Goal: Check status: Check status

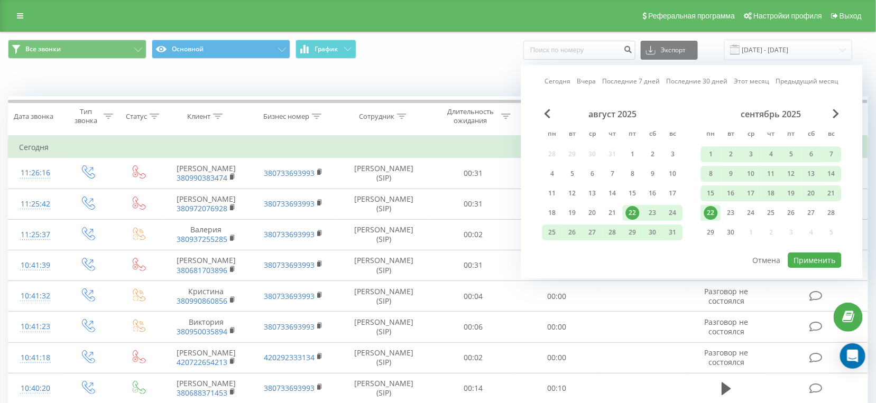
click at [716, 217] on div "22" at bounding box center [711, 213] width 20 height 16
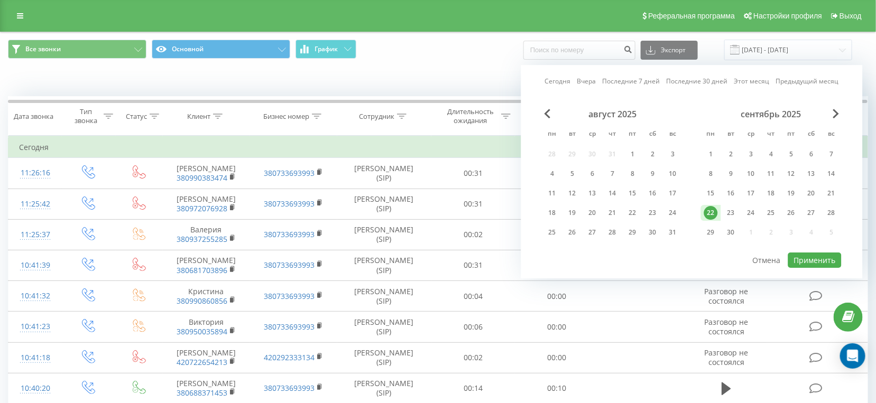
click at [843, 266] on div "Сегодня Вчера Последние 7 дней Последние 30 дней Этот месяц Предыдущий месяц ав…" at bounding box center [692, 172] width 342 height 214
click at [834, 263] on button "Применить" at bounding box center [814, 260] width 53 height 15
type input "22.09.2025 - 22.09.2025"
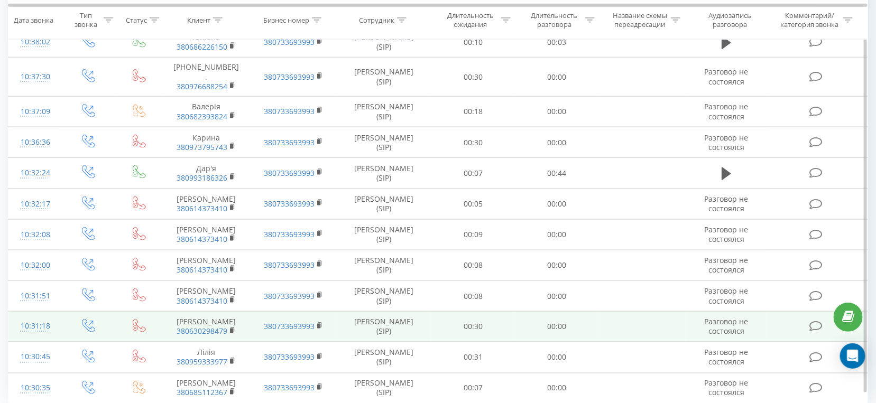
scroll to position [569, 0]
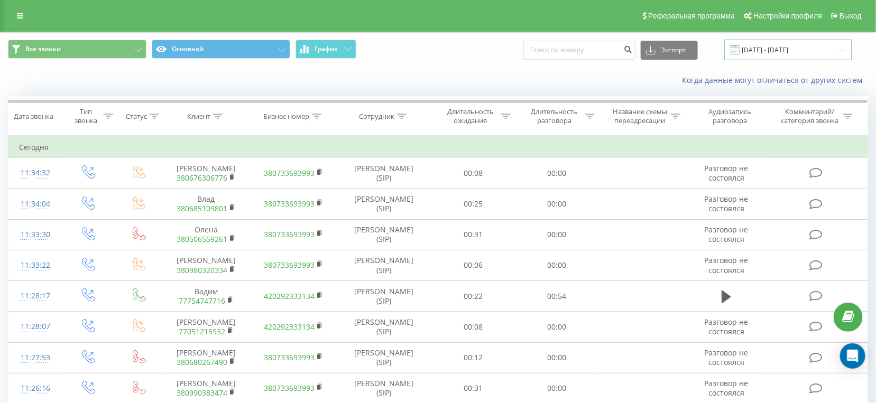
click at [774, 54] on input "[DATE] - [DATE]" at bounding box center [788, 50] width 128 height 21
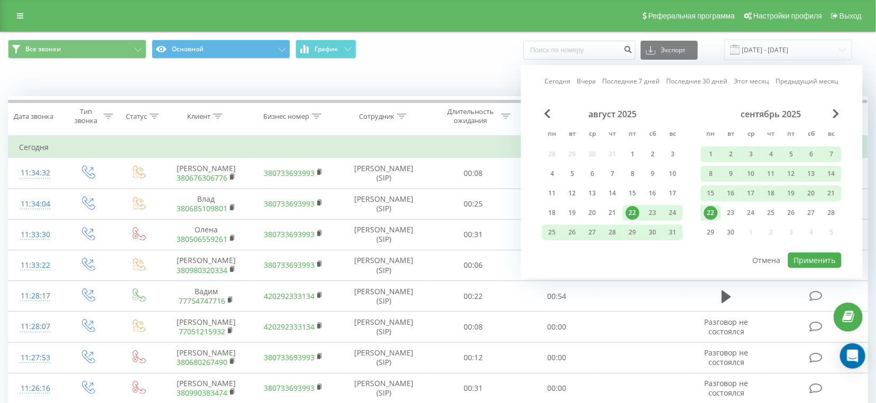
click at [712, 218] on div "22" at bounding box center [711, 213] width 14 height 14
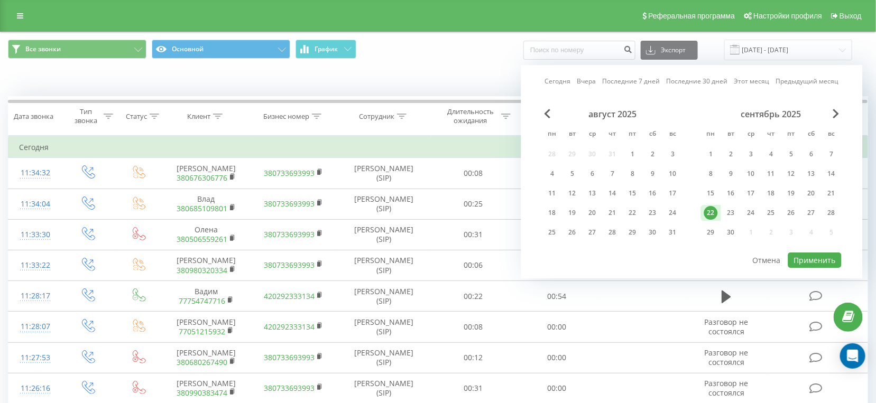
click at [799, 243] on div "сентябрь 2025 пн вт ср чт пт сб вс 1 2 3 4 5 6 7 8 9 10 11 12 13 14 15 16 17 18…" at bounding box center [771, 176] width 141 height 135
click at [805, 250] on div "август 2025 пн вт ср чт пт сб вс 28 29 30 31 1 2 3 4 5 6 7 8 9 10 11 12 13 14 1…" at bounding box center [691, 180] width 299 height 143
click at [805, 256] on button "Применить" at bounding box center [814, 260] width 53 height 15
type input "22.09.2025 - 22.09.2025"
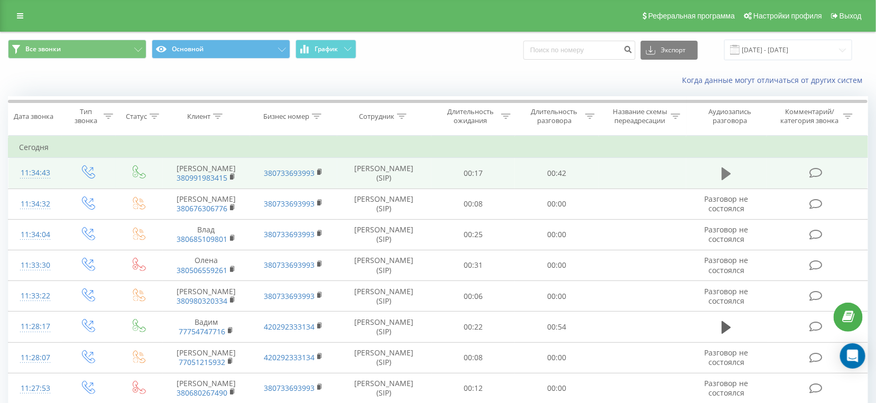
click at [724, 172] on icon at bounding box center [727, 174] width 10 height 13
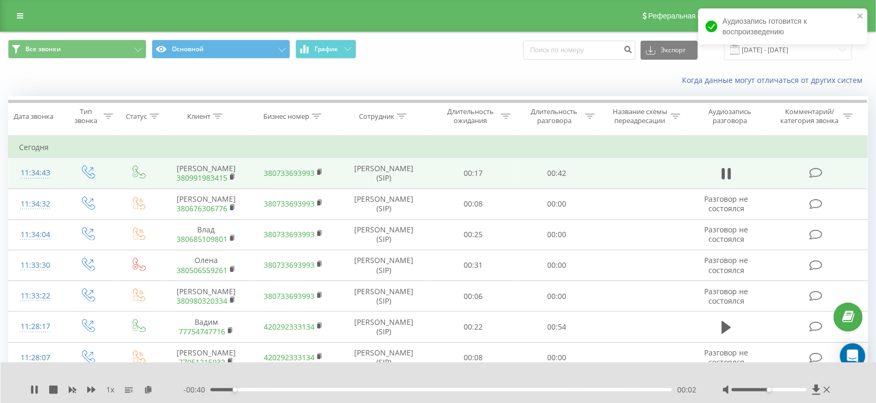
drag, startPoint x: 768, startPoint y: 393, endPoint x: 774, endPoint y: 392, distance: 5.4
click at [770, 393] on div at bounding box center [778, 390] width 110 height 11
drag, startPoint x: 779, startPoint y: 392, endPoint x: 791, endPoint y: 393, distance: 12.3
click at [791, 393] on div at bounding box center [778, 390] width 110 height 11
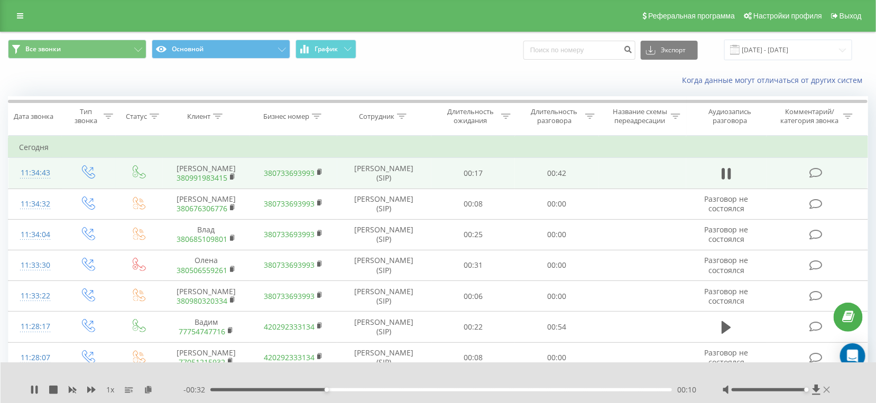
drag, startPoint x: 799, startPoint y: 390, endPoint x: 829, endPoint y: 390, distance: 30.1
click at [829, 390] on div at bounding box center [778, 390] width 110 height 11
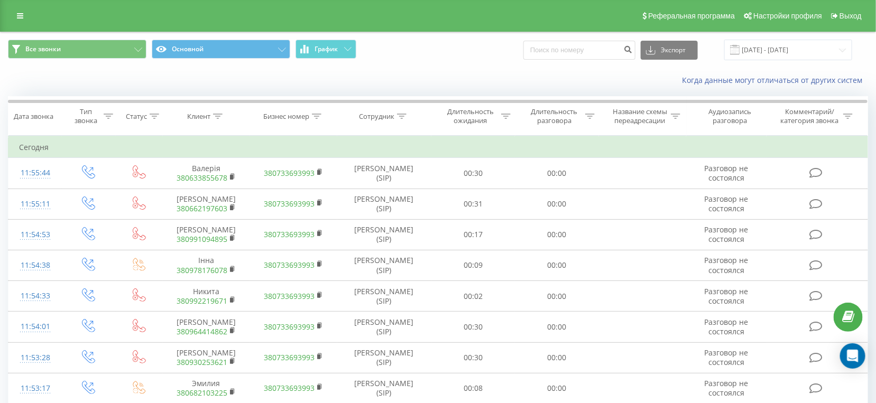
click at [790, 38] on div "Все звонки Основной График Экспорт .csv .xls .xlsx 22.08.2025 - 22.09.2025" at bounding box center [438, 49] width 875 height 35
click at [787, 48] on input "[DATE] - [DATE]" at bounding box center [788, 50] width 128 height 21
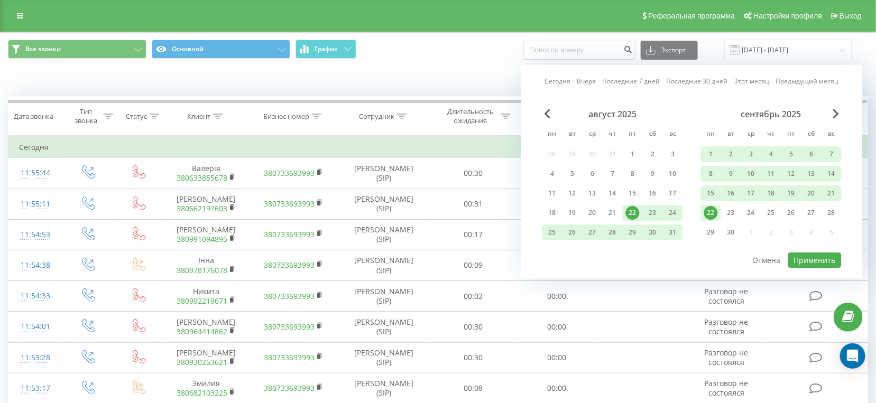
click at [712, 215] on div "22" at bounding box center [711, 213] width 14 height 14
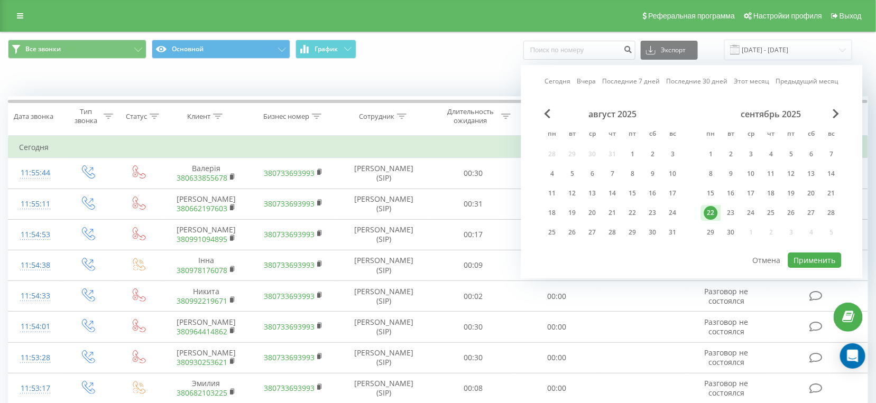
click at [822, 271] on div "Сегодня Вчера Последние 7 дней Последние 30 дней Этот месяц Предыдущий месяц ав…" at bounding box center [692, 172] width 342 height 214
click at [823, 265] on button "Применить" at bounding box center [814, 260] width 53 height 15
type input "22.09.2025 - 22.09.2025"
